Goal: Task Accomplishment & Management: Manage account settings

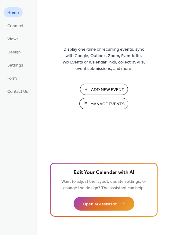
click at [114, 103] on span "Manage Events" at bounding box center [107, 104] width 34 height 6
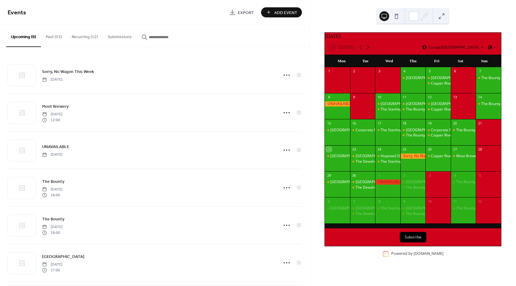
click at [77, 38] on button "Recurring (12)" at bounding box center [85, 36] width 36 height 22
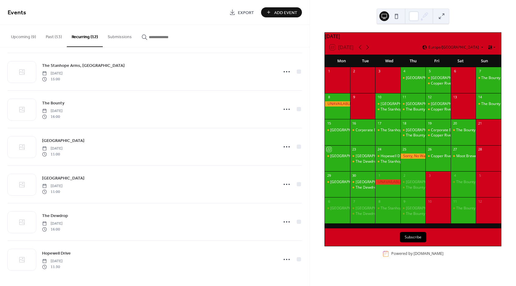
scroll to position [229, 0]
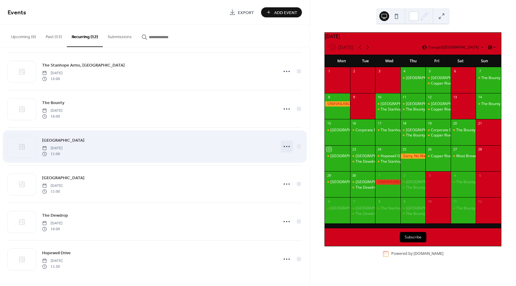
click at [287, 144] on icon at bounding box center [287, 146] width 10 height 10
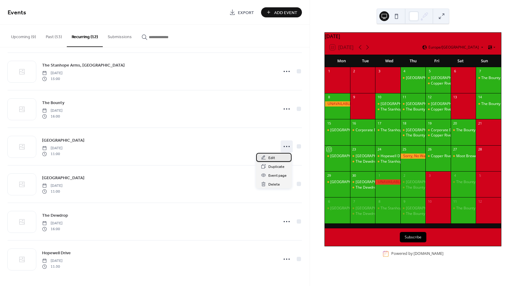
click at [264, 157] on icon at bounding box center [263, 157] width 5 height 5
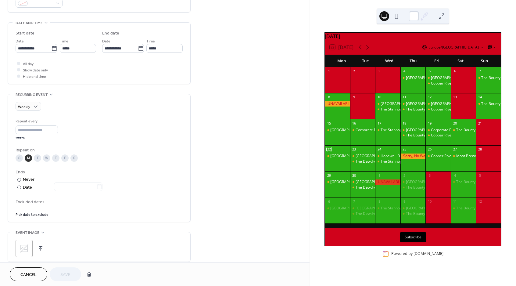
scroll to position [229, 0]
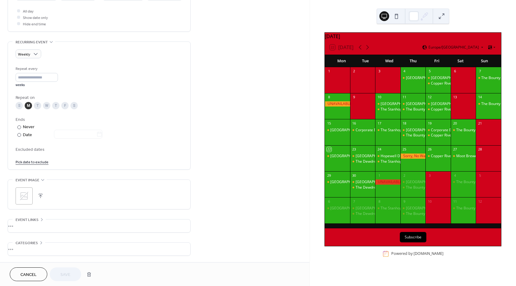
click at [36, 160] on link "Pick date to exclude" at bounding box center [32, 161] width 33 height 6
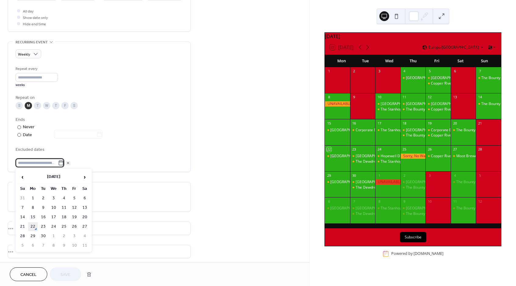
click at [35, 225] on td "22" at bounding box center [33, 226] width 10 height 9
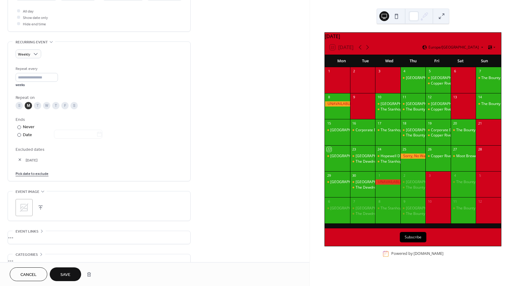
click at [69, 274] on span "Save" at bounding box center [65, 274] width 10 height 6
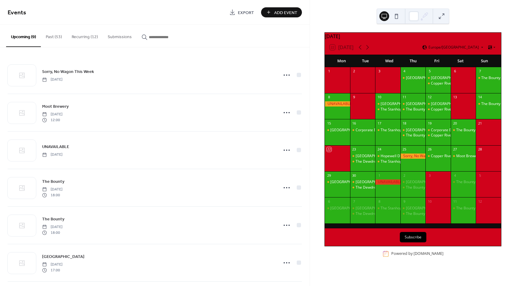
click at [81, 37] on button "Recurring (12)" at bounding box center [85, 36] width 36 height 22
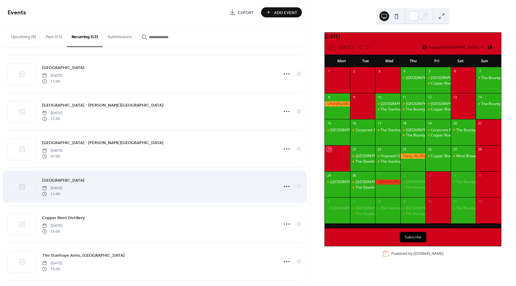
scroll to position [76, 0]
click at [288, 186] on circle at bounding box center [288, 186] width 1 height 1
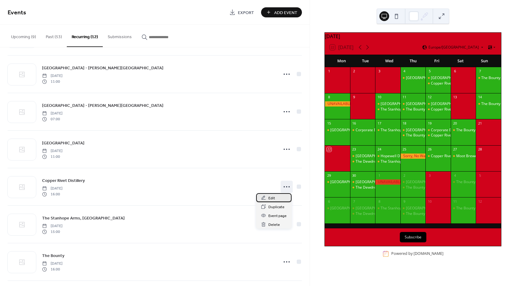
click at [272, 196] on span "Edit" at bounding box center [271, 198] width 7 height 6
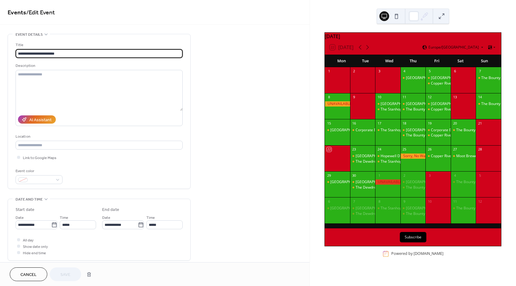
type input "**********"
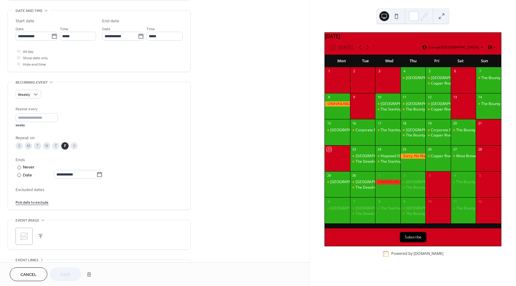
scroll to position [190, 0]
click at [36, 199] on link "Pick date to exclude" at bounding box center [32, 199] width 33 height 6
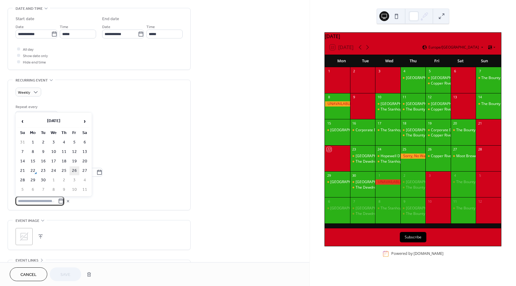
click at [73, 172] on td "26" at bounding box center [74, 170] width 10 height 9
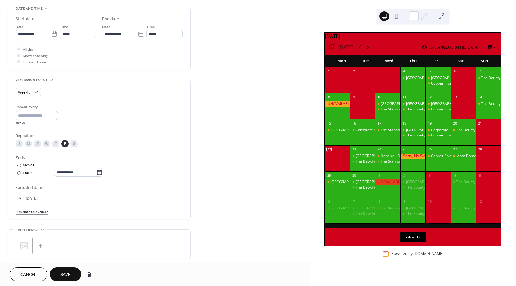
click at [70, 274] on span "Save" at bounding box center [65, 274] width 10 height 6
